Goal: Use online tool/utility: Utilize a website feature to perform a specific function

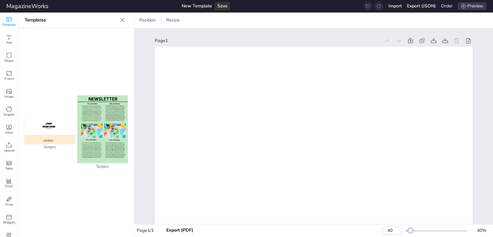
click at [91, 107] on img at bounding box center [102, 128] width 50 height 67
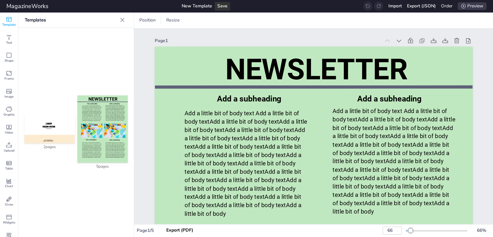
type input "66"
click at [183, 87] on div at bounding box center [314, 86] width 318 height 7
click at [216, 21] on div "Position Resize" at bounding box center [226, 20] width 72 height 10
click at [218, 20] on icon at bounding box center [218, 20] width 1 height 6
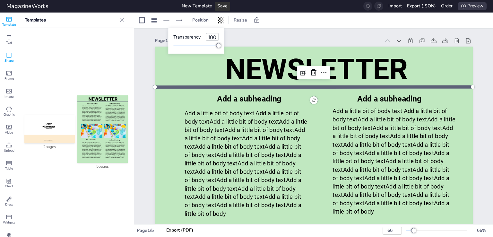
click at [2, 54] on div "Shape" at bounding box center [9, 57] width 18 height 18
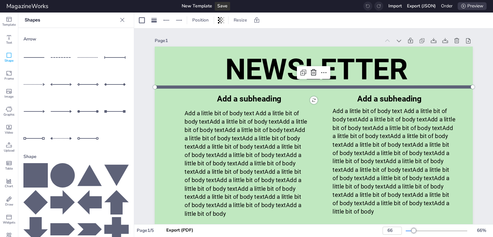
click at [40, 57] on div at bounding box center [35, 57] width 24 height 24
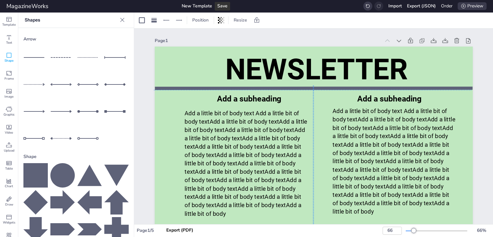
click at [286, 88] on div at bounding box center [314, 88] width 318 height 7
click at [143, 23] on icon at bounding box center [142, 20] width 6 height 6
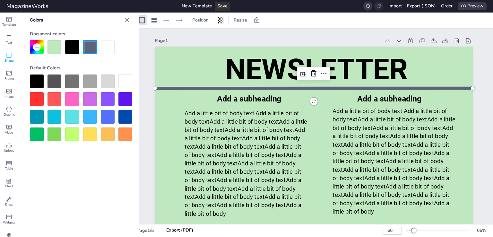
click at [74, 82] on div at bounding box center [72, 81] width 14 height 14
click at [94, 102] on div at bounding box center [90, 99] width 14 height 14
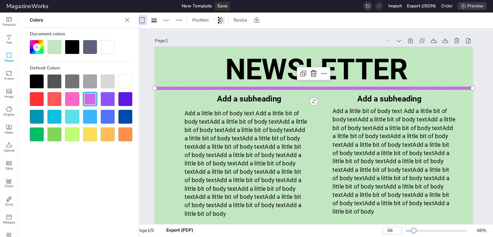
click at [126, 98] on div at bounding box center [125, 99] width 14 height 14
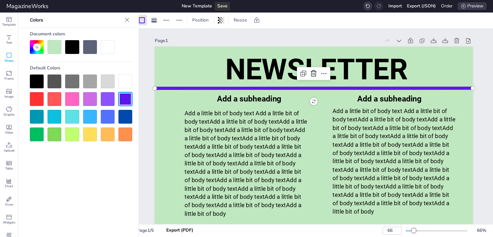
click at [126, 133] on div at bounding box center [125, 134] width 14 height 14
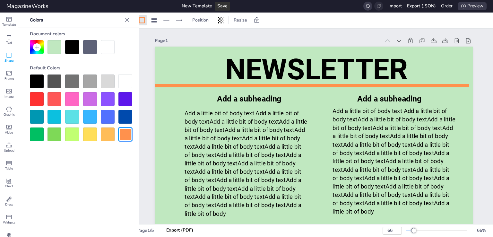
drag, startPoint x: 186, startPoint y: 88, endPoint x: 182, endPoint y: 85, distance: 4.4
click at [182, 85] on div at bounding box center [310, 85] width 318 height 7
click at [126, 18] on icon at bounding box center [127, 20] width 6 height 6
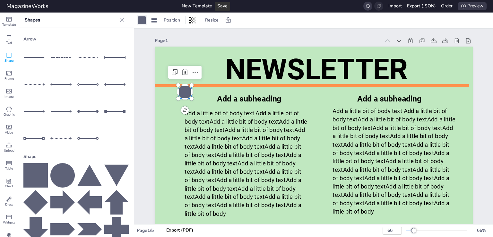
click at [142, 21] on div at bounding box center [142, 20] width 8 height 8
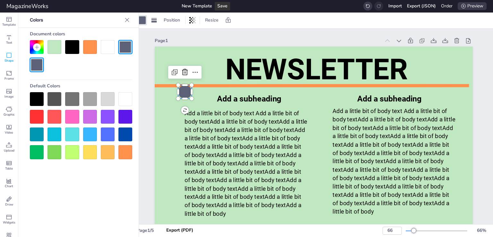
click at [91, 47] on div at bounding box center [90, 47] width 14 height 14
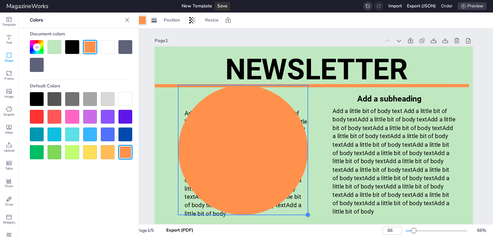
drag, startPoint x: 204, startPoint y: 106, endPoint x: 304, endPoint y: 186, distance: 129.0
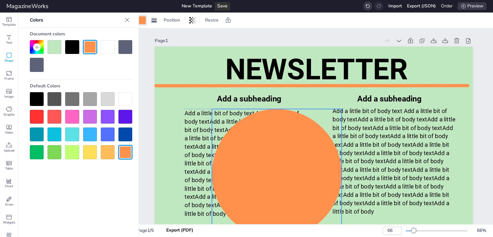
drag, startPoint x: 229, startPoint y: 146, endPoint x: 263, endPoint y: 170, distance: 41.2
click at [263, 170] on div at bounding box center [277, 174] width 130 height 130
click at [127, 22] on icon at bounding box center [127, 20] width 6 height 6
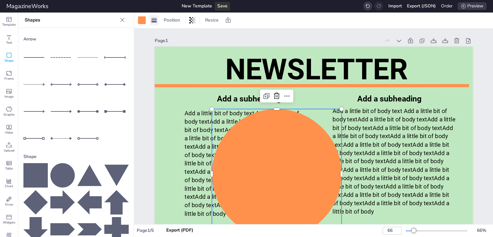
click at [153, 21] on rect at bounding box center [153, 22] width 5 height 2
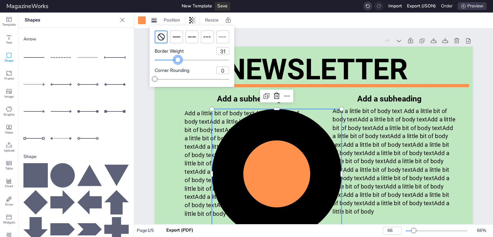
type input "32"
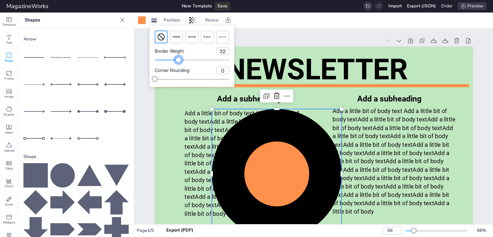
drag, startPoint x: 154, startPoint y: 59, endPoint x: 178, endPoint y: 61, distance: 24.5
click at [178, 61] on div at bounding box center [178, 59] width 5 height 5
drag, startPoint x: 158, startPoint y: 79, endPoint x: 167, endPoint y: 79, distance: 9.3
click at [167, 79] on div at bounding box center [192, 79] width 74 height 5
type input "21"
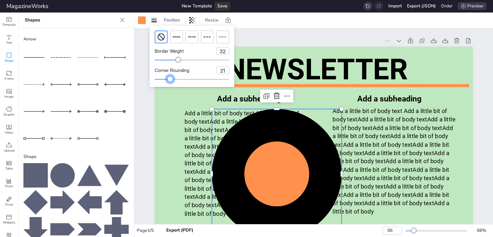
drag, startPoint x: 167, startPoint y: 79, endPoint x: 170, endPoint y: 80, distance: 3.6
click at [170, 80] on div at bounding box center [170, 78] width 5 height 5
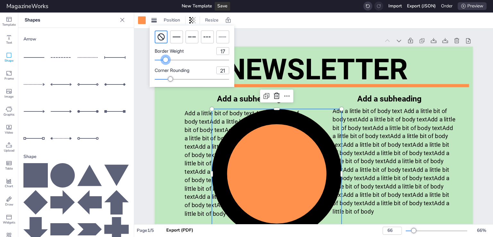
drag, startPoint x: 179, startPoint y: 61, endPoint x: 168, endPoint y: 61, distance: 11.9
click at [168, 61] on div at bounding box center [165, 59] width 5 height 5
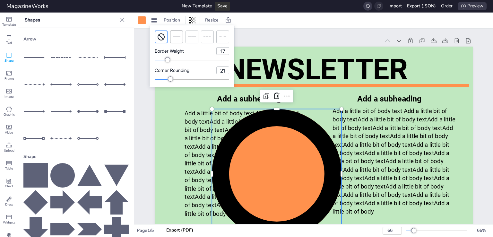
click at [173, 40] on icon at bounding box center [177, 37] width 8 height 8
click at [167, 61] on div at bounding box center [166, 59] width 5 height 5
click at [208, 36] on icon at bounding box center [207, 37] width 8 height 8
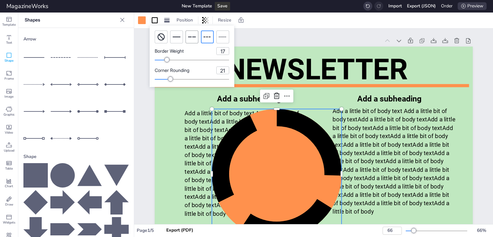
click at [191, 38] on icon at bounding box center [192, 37] width 8 height 8
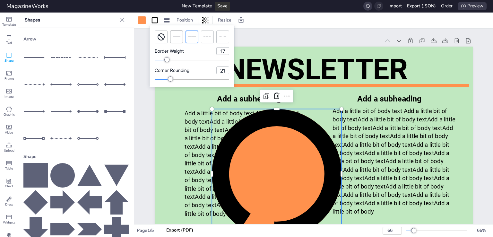
click at [176, 39] on icon at bounding box center [177, 37] width 8 height 8
click at [162, 38] on icon at bounding box center [161, 37] width 4 height 4
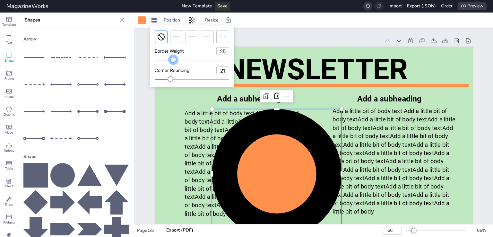
type input "26"
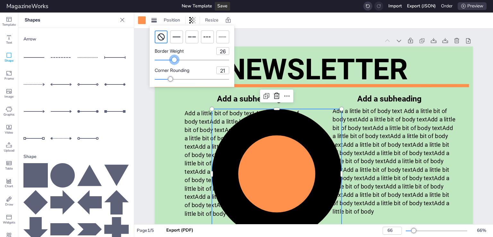
drag, startPoint x: 163, startPoint y: 59, endPoint x: 174, endPoint y: 62, distance: 11.8
click at [174, 62] on div at bounding box center [192, 59] width 74 height 5
click at [301, 127] on icon at bounding box center [277, 174] width 130 height 130
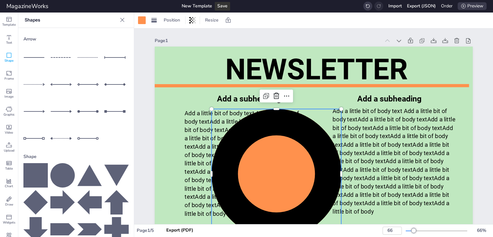
click at [286, 126] on icon at bounding box center [277, 174] width 130 height 130
click at [252, 131] on icon at bounding box center [277, 174] width 130 height 130
click at [142, 20] on div at bounding box center [142, 20] width 8 height 8
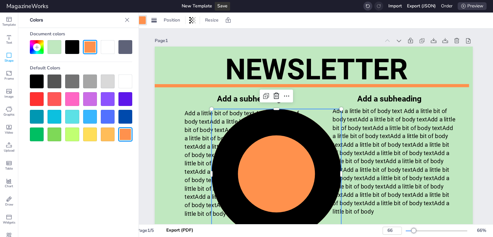
click at [71, 47] on div at bounding box center [72, 47] width 14 height 14
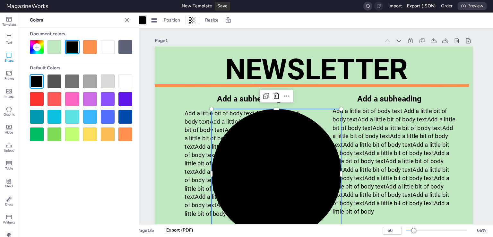
click at [85, 48] on div at bounding box center [90, 47] width 14 height 14
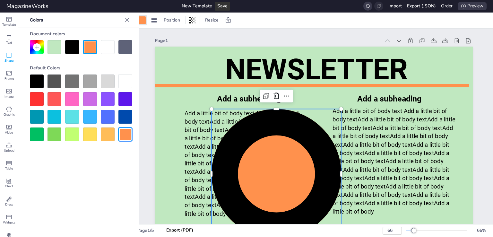
click at [108, 47] on div at bounding box center [108, 47] width 14 height 14
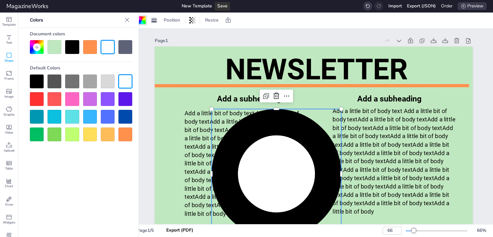
click at [71, 103] on div at bounding box center [72, 99] width 14 height 14
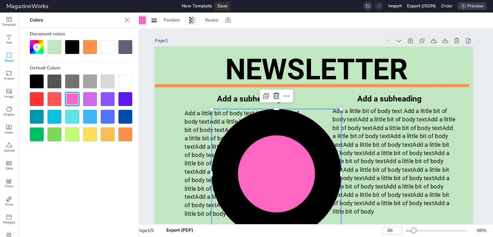
click at [250, 126] on icon at bounding box center [277, 174] width 130 height 130
click at [128, 20] on icon at bounding box center [127, 20] width 6 height 6
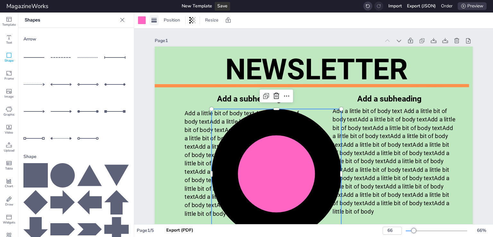
click at [154, 22] on rect at bounding box center [153, 22] width 5 height 2
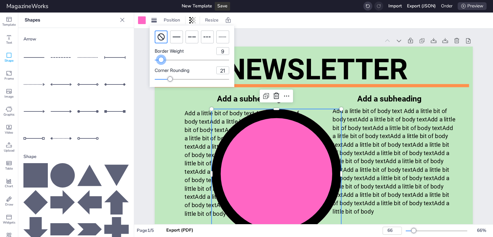
type input "8"
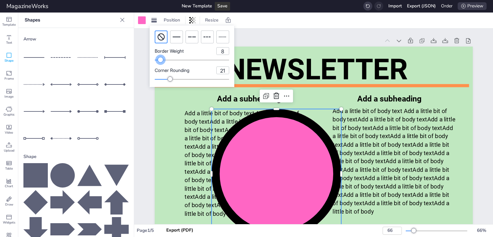
drag, startPoint x: 173, startPoint y: 59, endPoint x: 161, endPoint y: 63, distance: 13.0
click at [161, 63] on div "Border Weight 8 Corner Rounding 21" at bounding box center [192, 56] width 85 height 62
click at [224, 52] on input "8" at bounding box center [223, 51] width 12 height 7
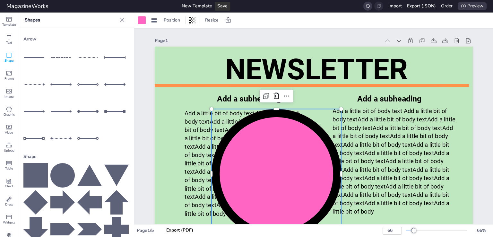
click at [290, 39] on div "Page 1" at bounding box center [268, 40] width 226 height 7
click at [256, 115] on icon at bounding box center [277, 174] width 130 height 130
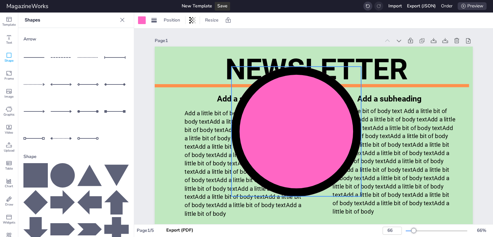
drag, startPoint x: 289, startPoint y: 166, endPoint x: 309, endPoint y: 124, distance: 46.8
click at [309, 124] on icon at bounding box center [296, 131] width 130 height 130
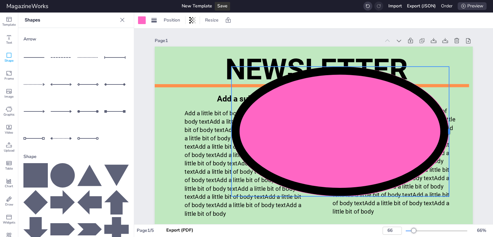
drag, startPoint x: 359, startPoint y: 129, endPoint x: 447, endPoint y: 132, distance: 88.0
click at [449, 132] on div at bounding box center [451, 131] width 5 height 130
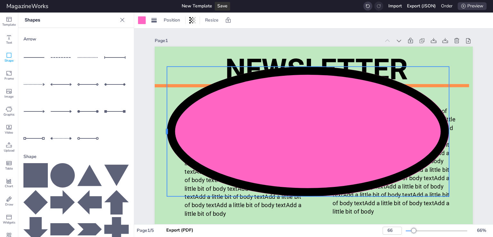
drag, startPoint x: 226, startPoint y: 130, endPoint x: 162, endPoint y: 134, distance: 64.6
click at [162, 134] on div at bounding box center [164, 131] width 5 height 130
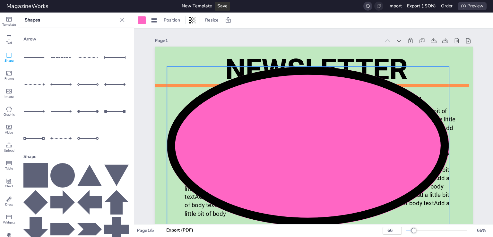
drag, startPoint x: 307, startPoint y: 198, endPoint x: 317, endPoint y: 228, distance: 31.5
click at [317, 228] on div "Position Resize Export (PDF) Page 1 NEWSLETTER Add a subheading Add a little bi…" at bounding box center [313, 125] width 359 height 224
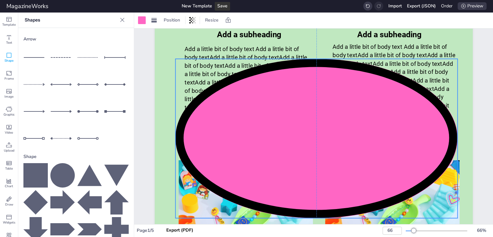
drag, startPoint x: 307, startPoint y: 116, endPoint x: 316, endPoint y: 171, distance: 56.1
click at [316, 171] on icon at bounding box center [316, 138] width 282 height 159
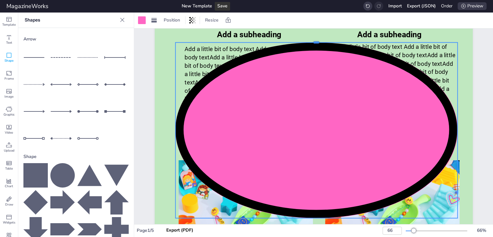
drag, startPoint x: 313, startPoint y: 58, endPoint x: 319, endPoint y: 41, distance: 17.3
click at [319, 41] on div at bounding box center [316, 39] width 282 height 5
click at [175, 130] on icon at bounding box center [316, 130] width 282 height 176
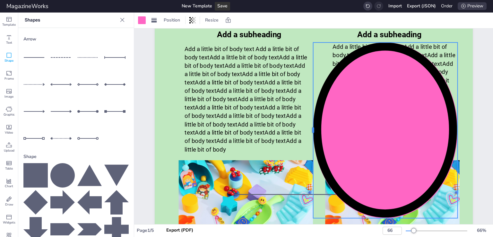
drag, startPoint x: 171, startPoint y: 130, endPoint x: 308, endPoint y: 121, distance: 138.0
click at [308, 121] on div at bounding box center [310, 130] width 5 height 176
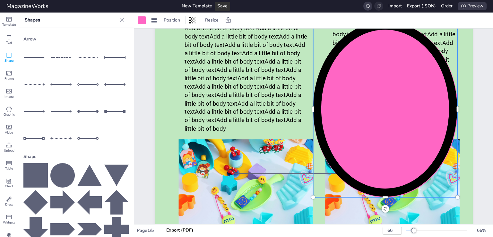
scroll to position [96, 0]
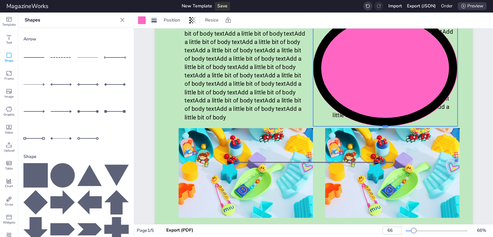
drag, startPoint x: 385, startPoint y: 187, endPoint x: 376, endPoint y: 127, distance: 60.4
click at [376, 127] on div at bounding box center [385, 128] width 144 height 5
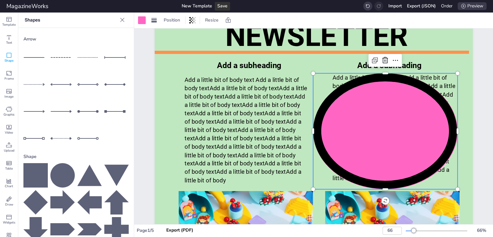
scroll to position [32, 0]
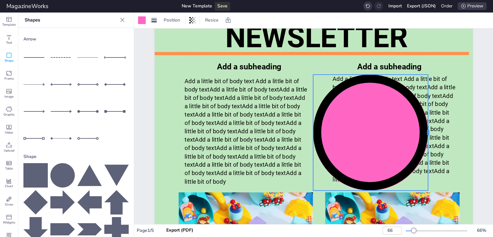
drag, startPoint x: 455, startPoint y: 131, endPoint x: 426, endPoint y: 132, distance: 29.5
click at [428, 132] on div at bounding box center [430, 132] width 5 height 116
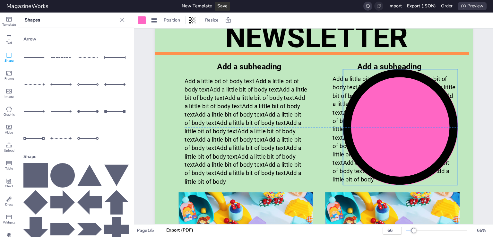
drag, startPoint x: 345, startPoint y: 129, endPoint x: 374, endPoint y: 125, distance: 29.5
click at [374, 125] on icon at bounding box center [400, 127] width 115 height 116
